Goal: Task Accomplishment & Management: Use online tool/utility

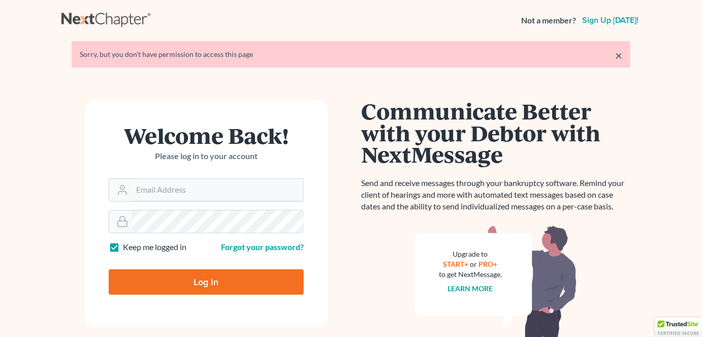
type input "[PERSON_NAME][EMAIL_ADDRESS][PERSON_NAME][DOMAIN_NAME]"
click at [125, 243] on label "Keep me logged in" at bounding box center [154, 247] width 63 height 12
click at [127, 243] on input "Keep me logged in" at bounding box center [130, 244] width 7 height 7
checkbox input "false"
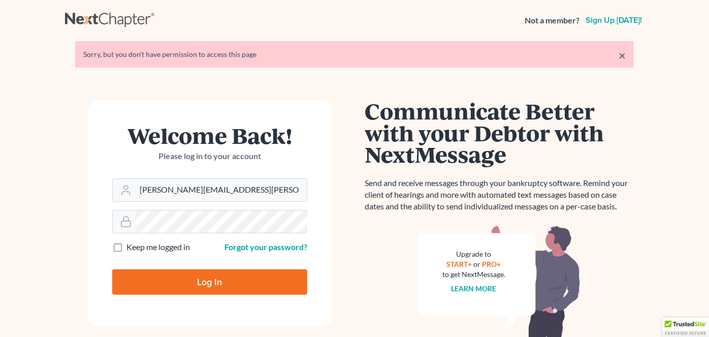
click at [159, 281] on input "Log In" at bounding box center [209, 281] width 195 height 25
type input "Thinking..."
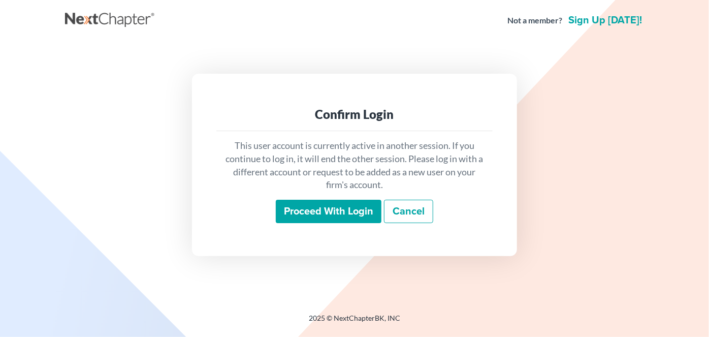
click at [307, 215] on input "Proceed with login" at bounding box center [329, 211] width 106 height 23
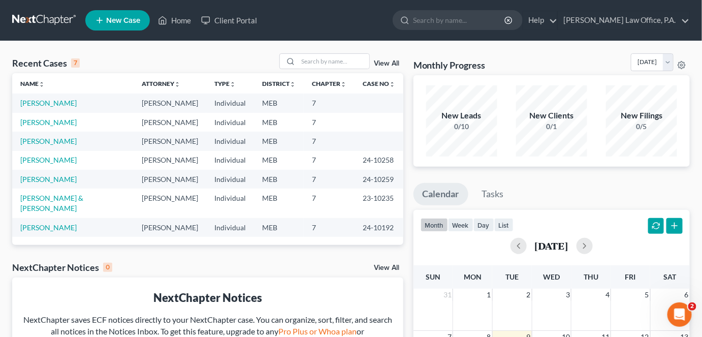
click at [75, 104] on td "Compton, Joshua" at bounding box center [72, 102] width 121 height 19
click at [63, 103] on link "Compton, Joshua" at bounding box center [48, 103] width 56 height 9
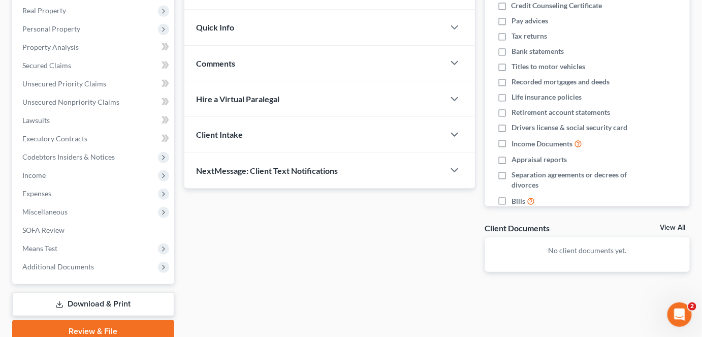
scroll to position [161, 0]
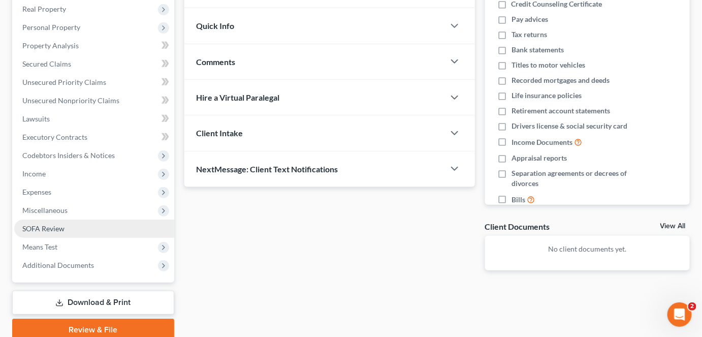
click at [41, 226] on span "SOFA Review" at bounding box center [43, 228] width 42 height 9
